Goal: Check status: Verify the current state of an ongoing process or item

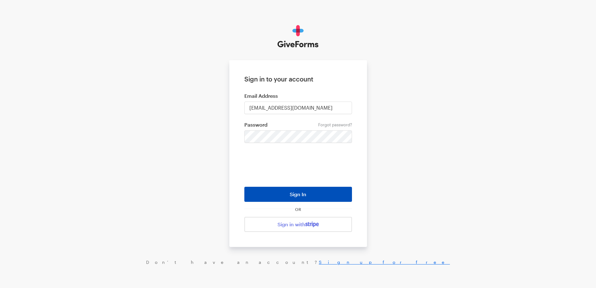
drag, startPoint x: 324, startPoint y: 197, endPoint x: 341, endPoint y: 195, distance: 17.4
click at [324, 197] on button "Sign In" at bounding box center [298, 193] width 108 height 15
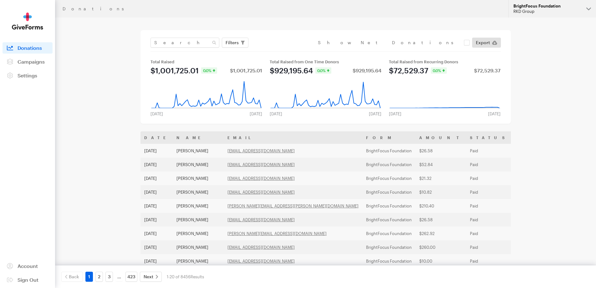
click at [538, 6] on div "BrightFocus Foundation" at bounding box center [547, 5] width 68 height 5
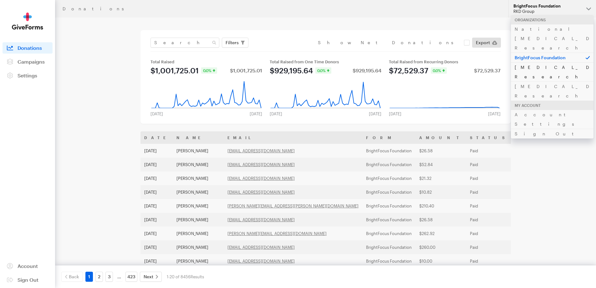
click at [531, 62] on link "[MEDICAL_DATA] Research" at bounding box center [552, 71] width 83 height 19
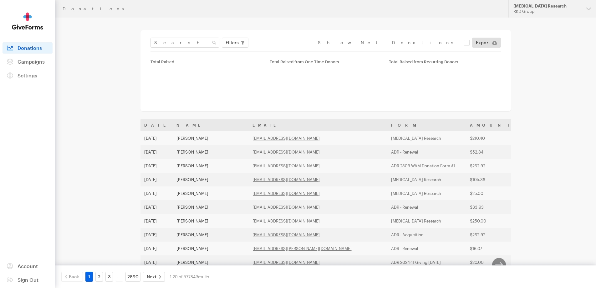
click at [40, 62] on span "Campaigns" at bounding box center [31, 62] width 27 height 6
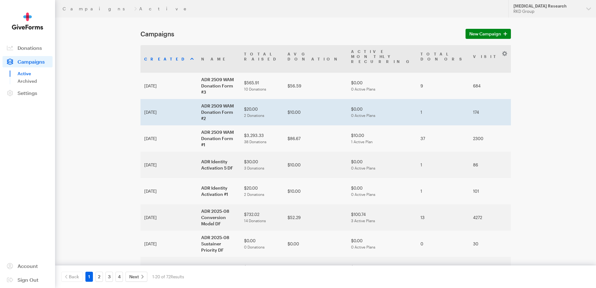
click at [197, 100] on td "ADR 2509 WAM Donation Form #2" at bounding box center [218, 112] width 43 height 26
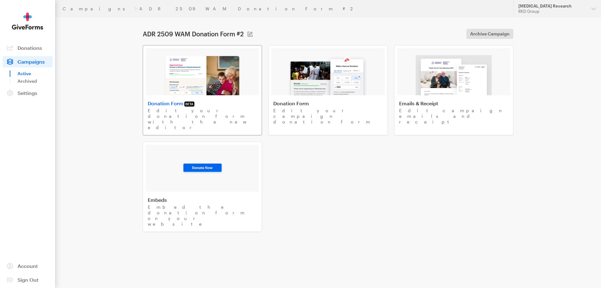
click at [190, 79] on img at bounding box center [202, 75] width 77 height 40
click at [71, 8] on link "Campaigns" at bounding box center [97, 8] width 69 height 5
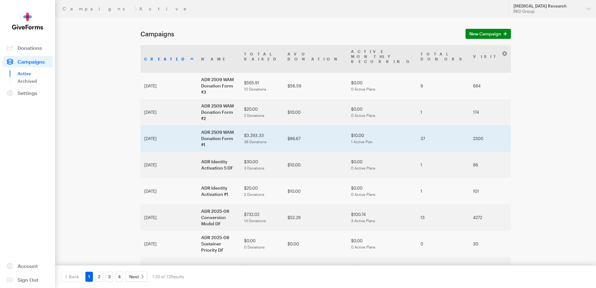
click at [197, 125] on td "ADR 2509 WAM Donation Form #1" at bounding box center [218, 138] width 43 height 26
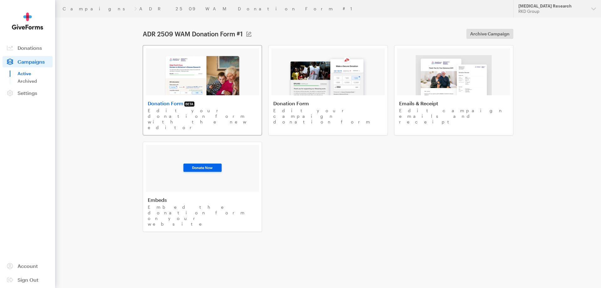
click at [173, 89] on img at bounding box center [202, 75] width 77 height 40
click at [72, 8] on link "Campaigns" at bounding box center [97, 8] width 69 height 5
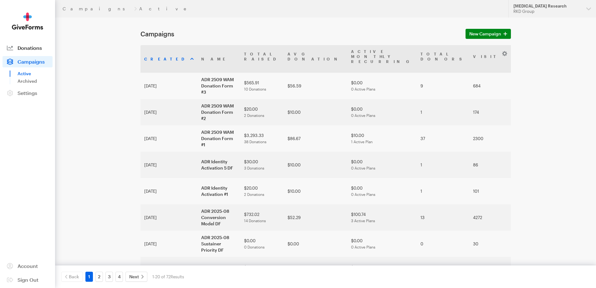
click at [34, 48] on span "Donations" at bounding box center [30, 48] width 24 height 6
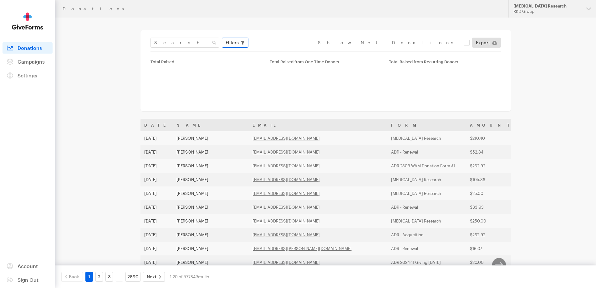
click at [230, 39] on span "Filters" at bounding box center [232, 43] width 13 height 8
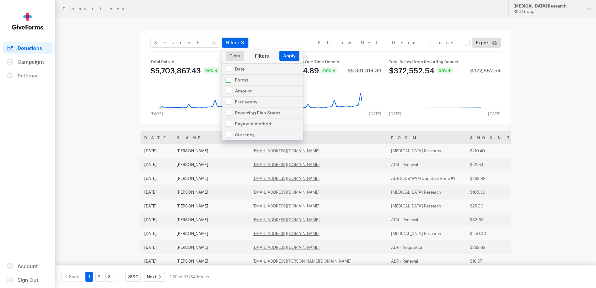
click at [241, 78] on input "checkbox" at bounding box center [262, 79] width 81 height 11
checkbox input "true"
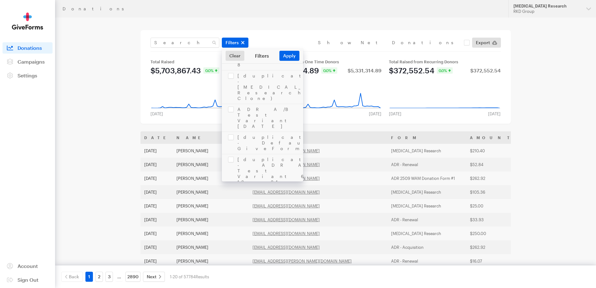
scroll to position [720, 0]
checkbox input "true"
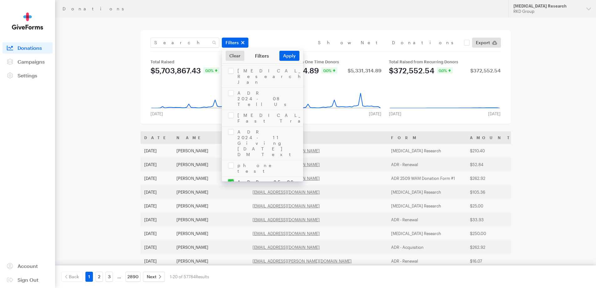
checkbox input "true"
click at [290, 54] on button "Apply" at bounding box center [289, 56] width 20 height 10
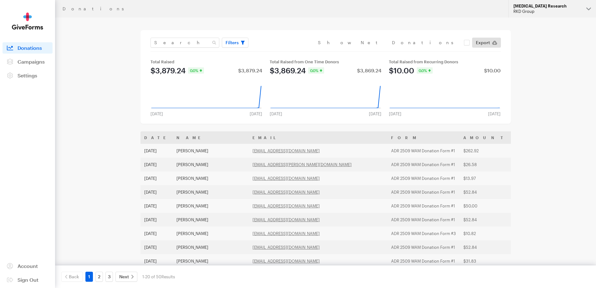
click at [550, 11] on div "RKD Group" at bounding box center [547, 11] width 68 height 5
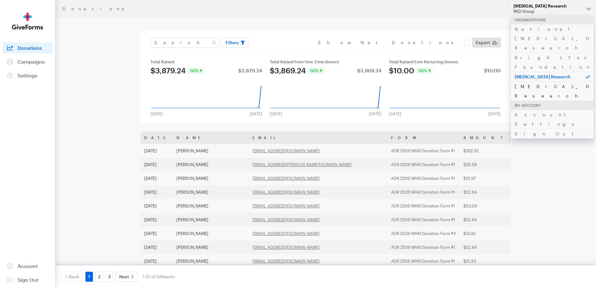
click at [531, 81] on link "[MEDICAL_DATA] Research" at bounding box center [552, 90] width 83 height 19
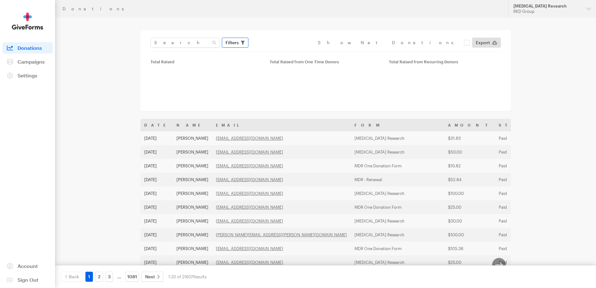
click at [237, 42] on span "Filters" at bounding box center [232, 43] width 13 height 8
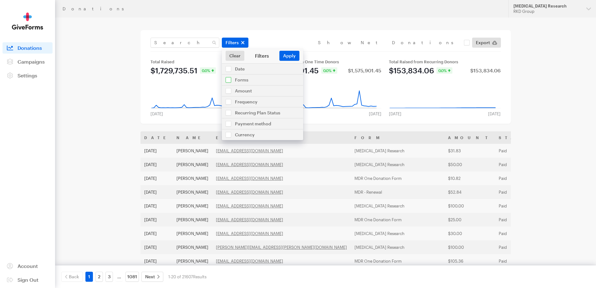
click at [244, 82] on input "checkbox" at bounding box center [262, 79] width 81 height 11
checkbox input "true"
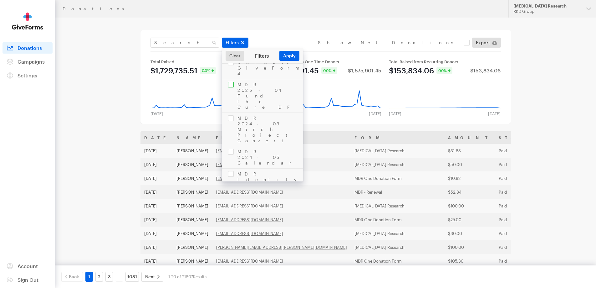
scroll to position [344, 0]
checkbox input "true"
click at [287, 57] on button "Apply" at bounding box center [289, 56] width 20 height 10
